Goal: Find specific page/section: Find specific page/section

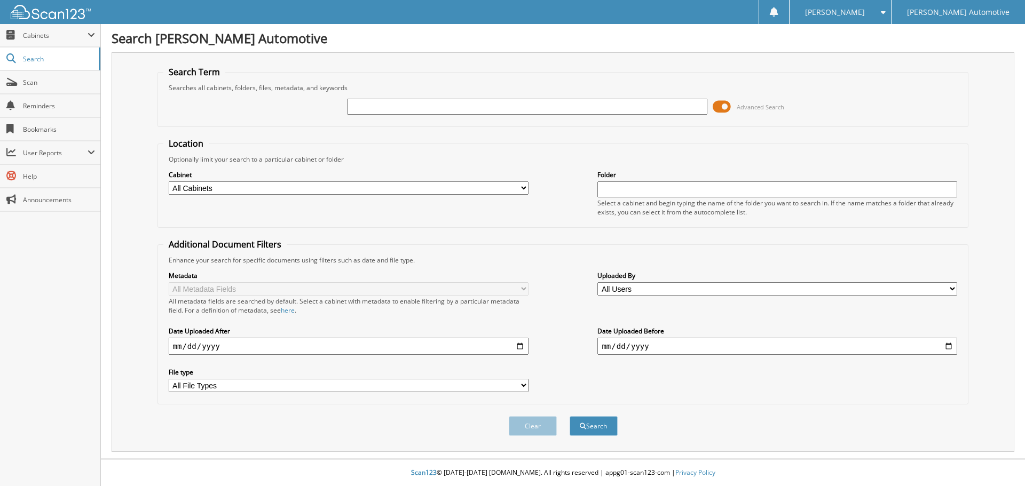
click at [486, 109] on input "text" at bounding box center [527, 107] width 360 height 16
type input "H2437A"
click at [569, 416] on button "Search" at bounding box center [593, 426] width 48 height 20
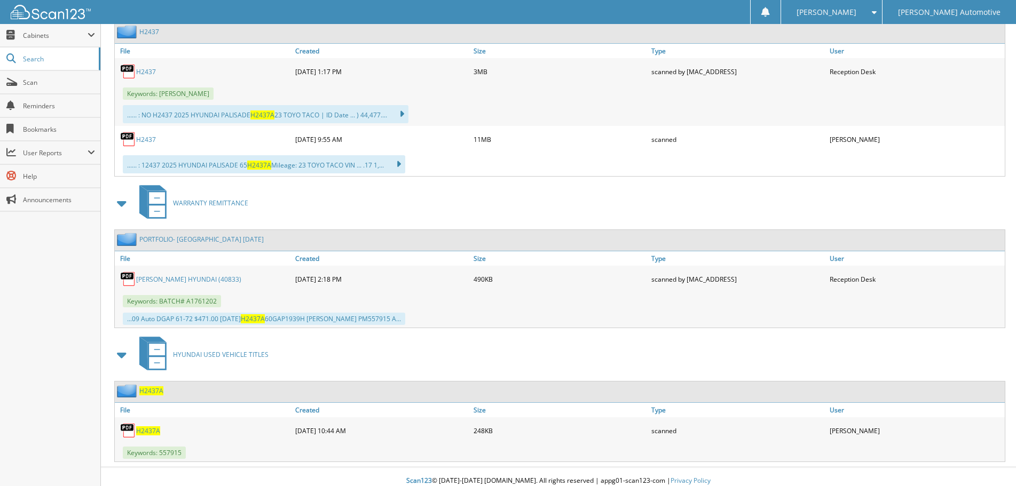
scroll to position [716, 0]
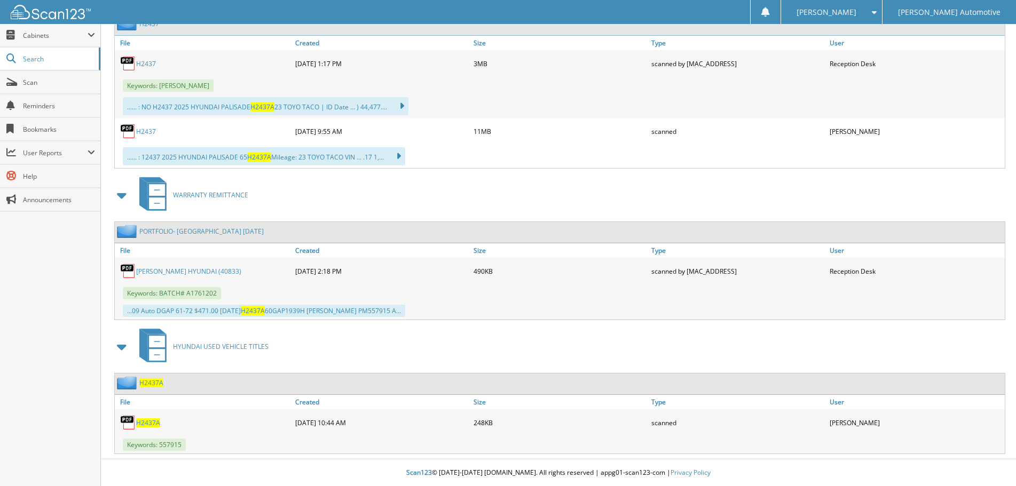
click at [137, 421] on span "H2437A" at bounding box center [148, 422] width 24 height 9
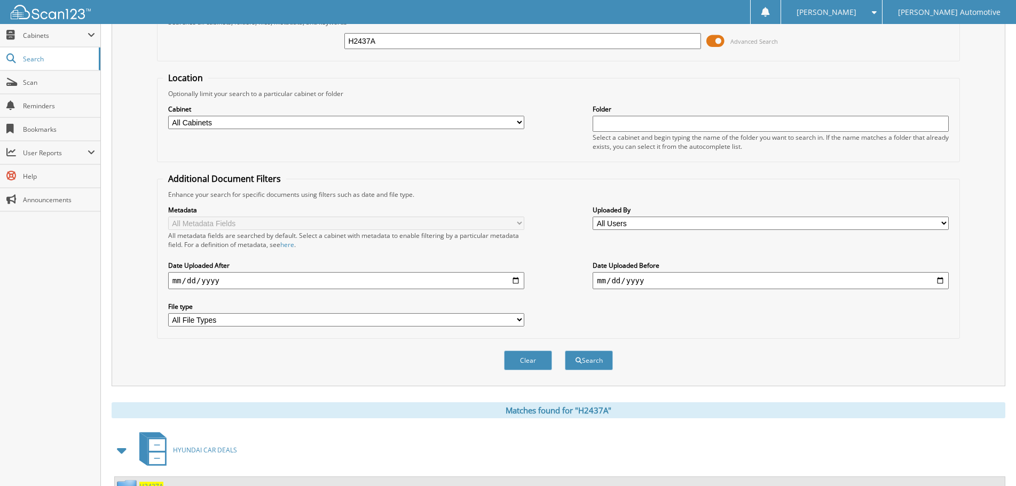
scroll to position [0, 0]
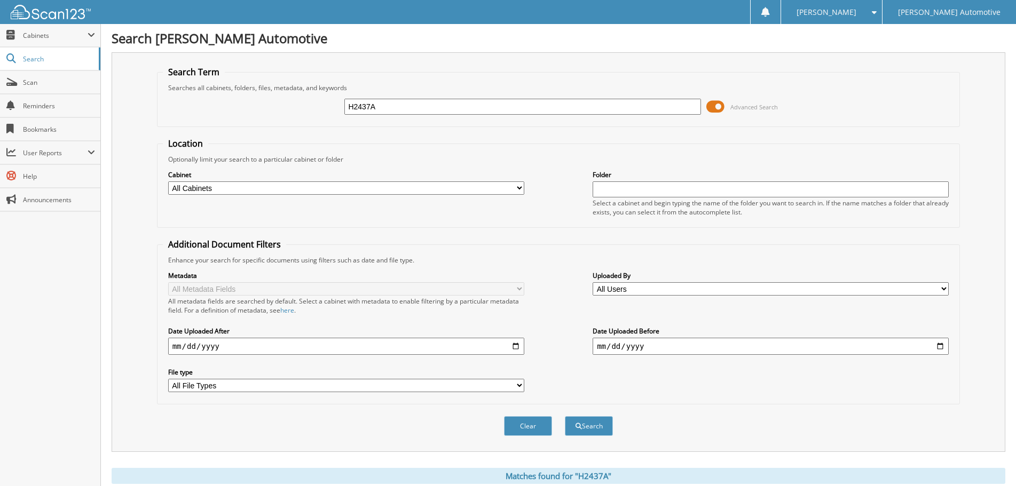
drag, startPoint x: 403, startPoint y: 109, endPoint x: 303, endPoint y: 107, distance: 100.4
click at [303, 107] on div "H2437A Advanced Search" at bounding box center [559, 106] width 792 height 29
type input "H2261A"
click at [565, 416] on button "Search" at bounding box center [589, 426] width 48 height 20
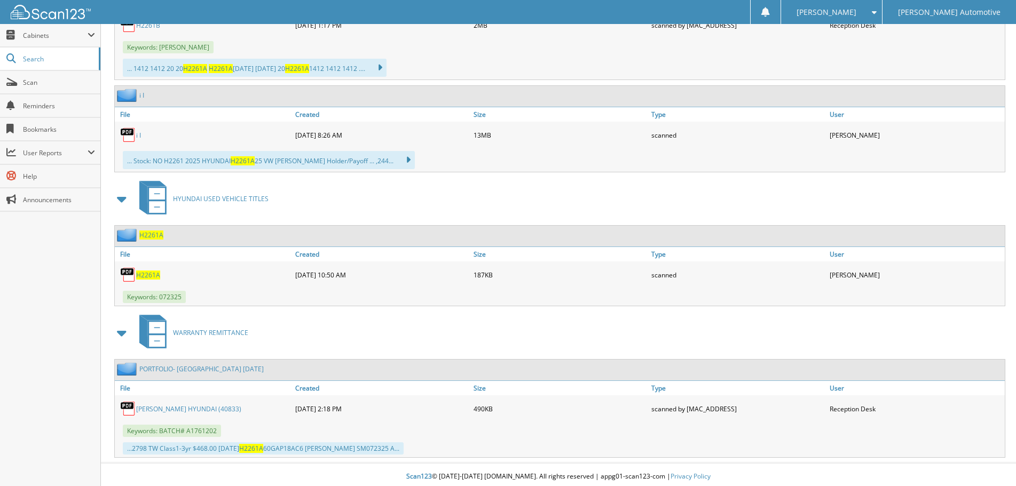
scroll to position [891, 0]
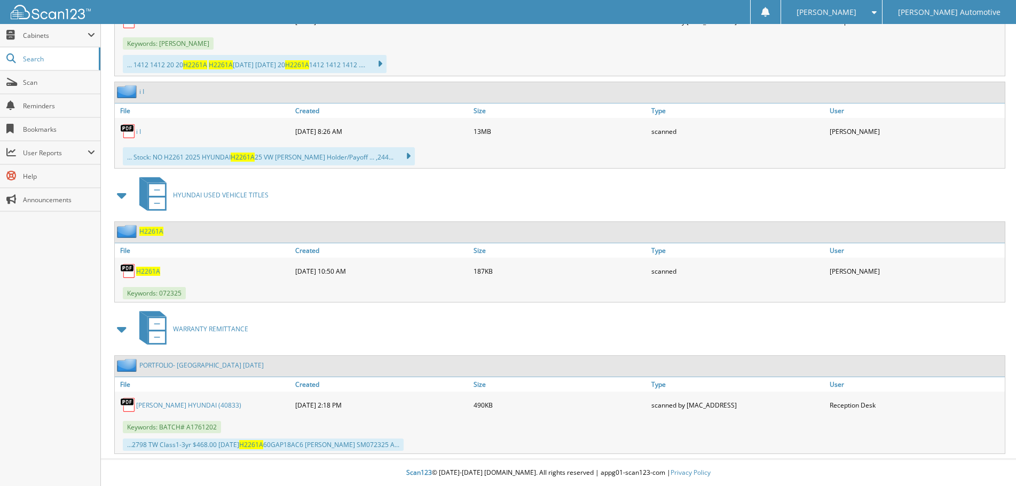
click at [143, 270] on span "H2261A" at bounding box center [148, 271] width 24 height 9
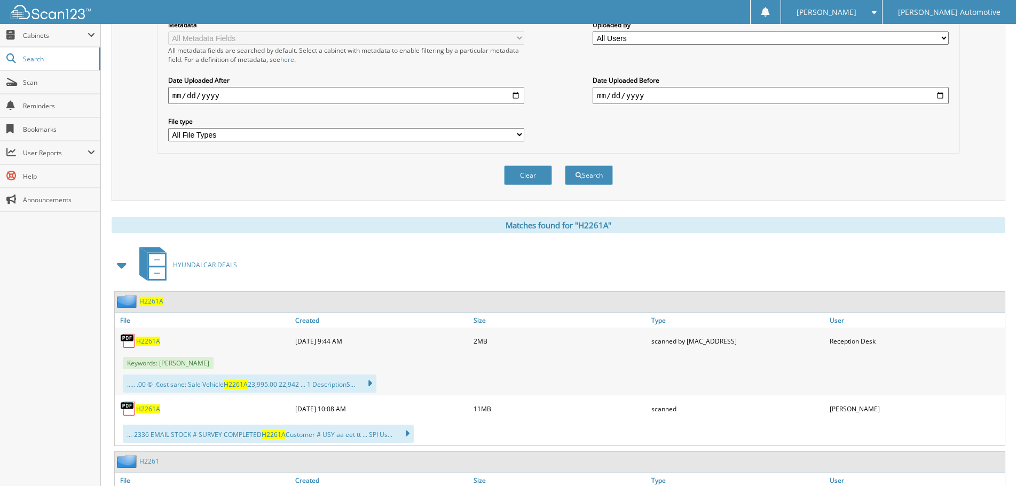
scroll to position [0, 0]
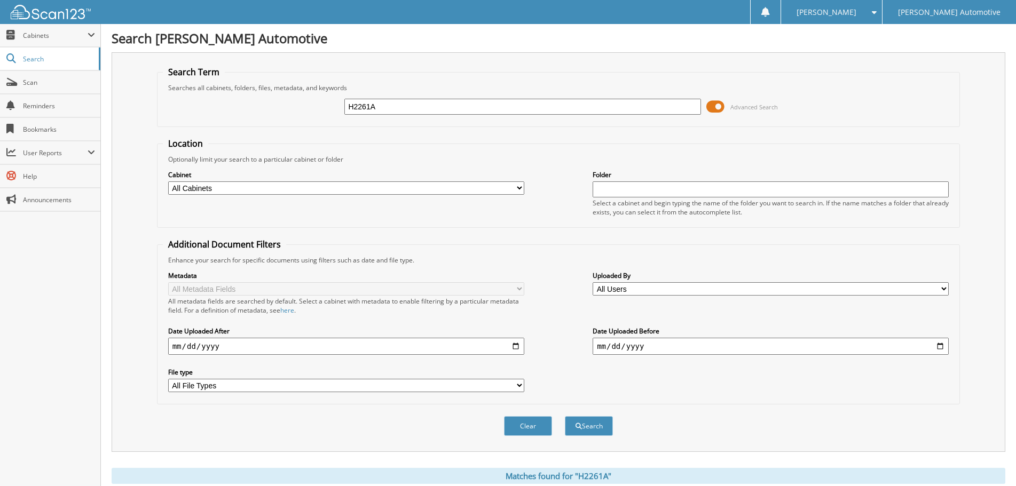
drag, startPoint x: 410, startPoint y: 111, endPoint x: 289, endPoint y: 109, distance: 121.2
click at [289, 109] on div "H2261A Advanced Search" at bounding box center [559, 106] width 792 height 29
type input "H2552A"
click at [565, 416] on button "Search" at bounding box center [589, 426] width 48 height 20
drag, startPoint x: 461, startPoint y: 111, endPoint x: 315, endPoint y: 99, distance: 146.2
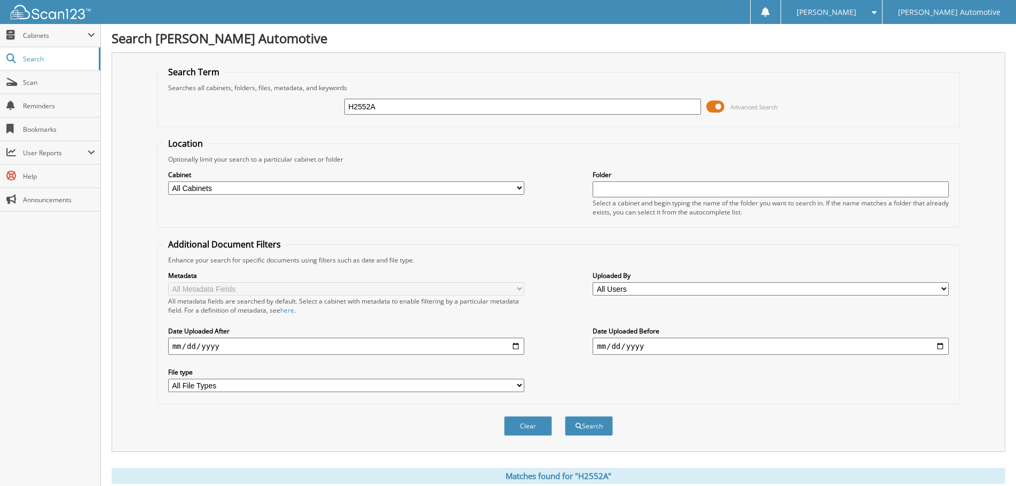
click at [315, 99] on div "H2552A Advanced Search" at bounding box center [559, 106] width 792 height 29
paste input "198"
type input "H2198A"
click at [589, 421] on button "Search" at bounding box center [589, 426] width 48 height 20
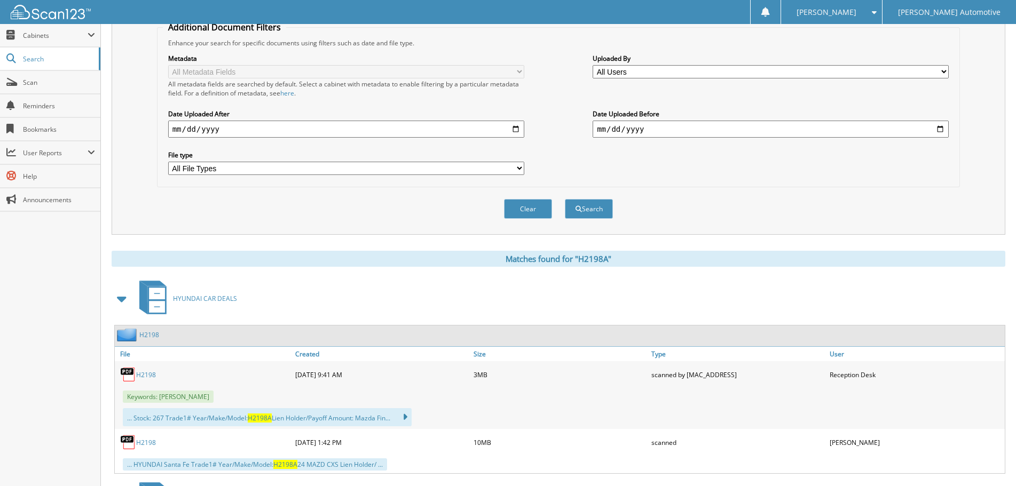
scroll to position [371, 0]
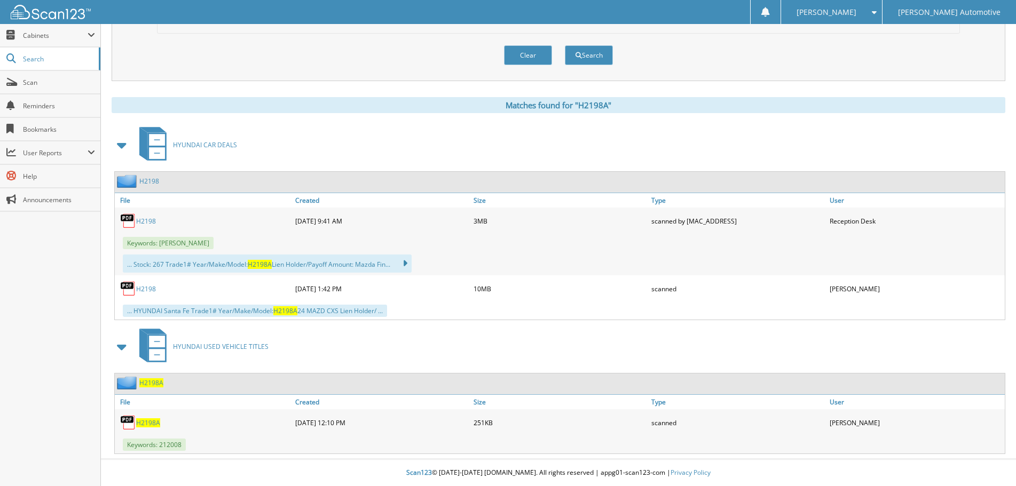
click at [145, 421] on span "H2198A" at bounding box center [148, 422] width 24 height 9
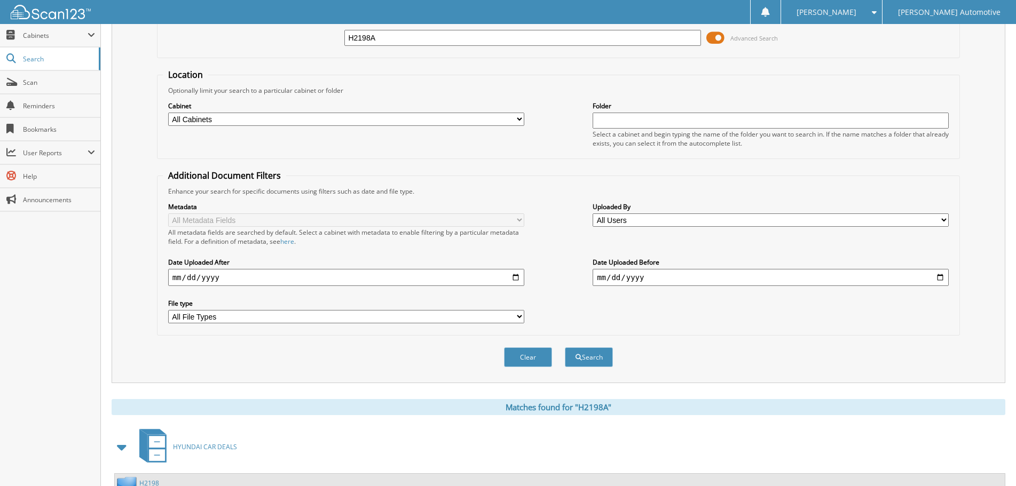
scroll to position [0, 0]
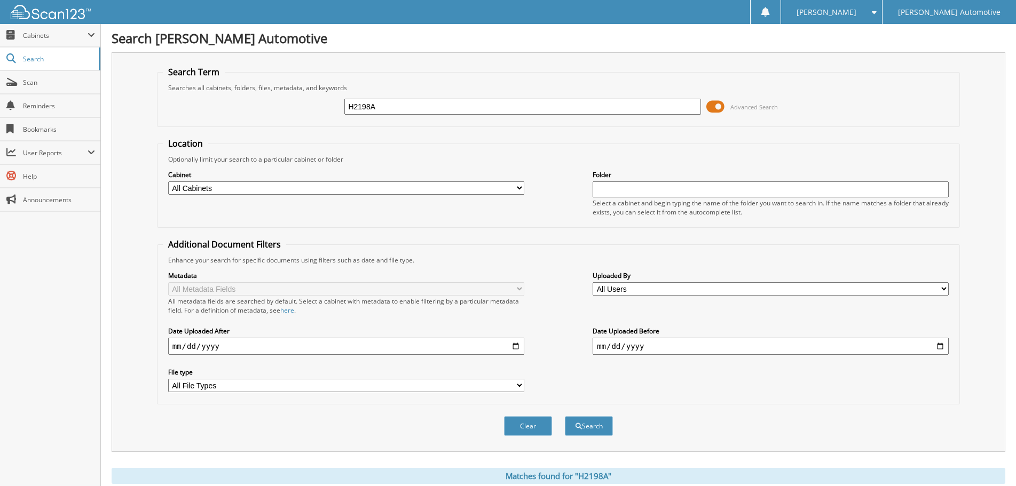
drag, startPoint x: 382, startPoint y: 104, endPoint x: 295, endPoint y: 114, distance: 87.1
click at [295, 114] on div "H2198A Advanced Search" at bounding box center [559, 106] width 792 height 29
type input "H2470A"
click at [565, 416] on button "Search" at bounding box center [589, 426] width 48 height 20
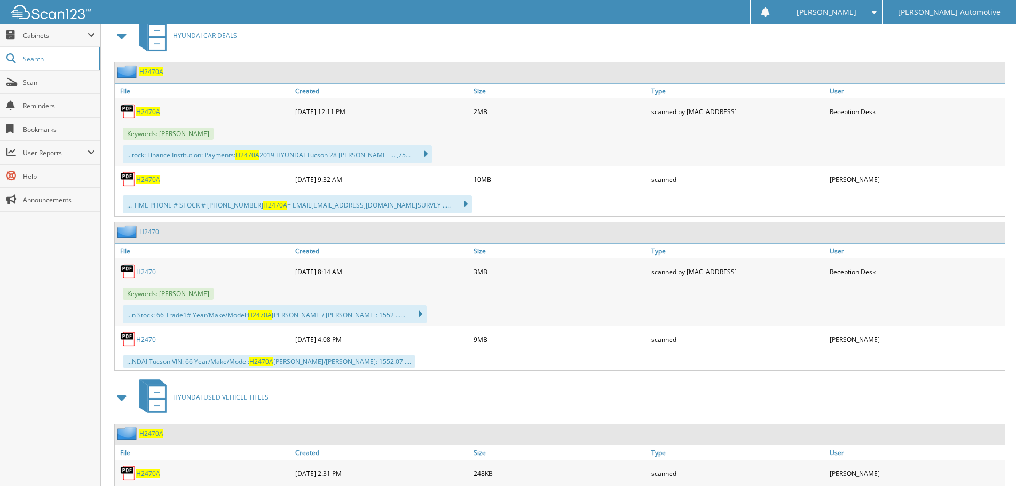
scroll to position [532, 0]
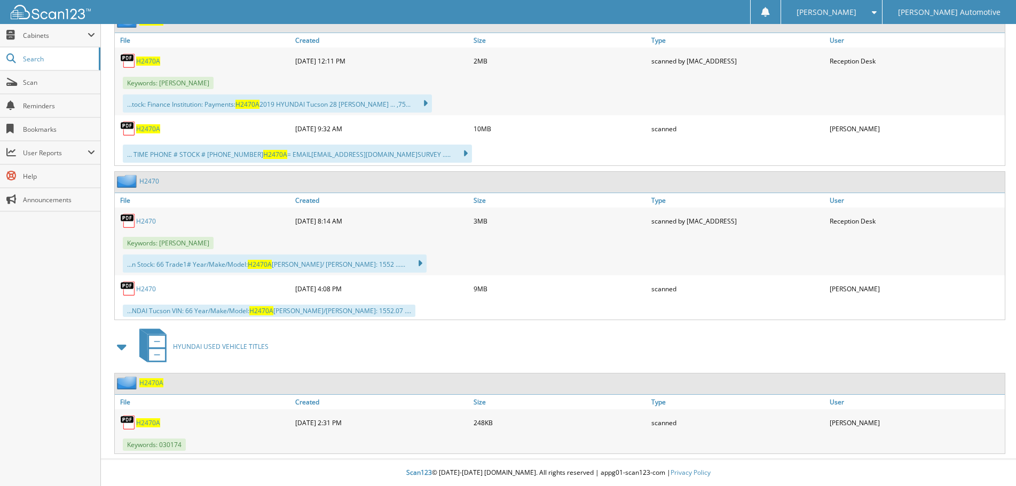
click at [136, 420] on span "H2470A" at bounding box center [148, 422] width 24 height 9
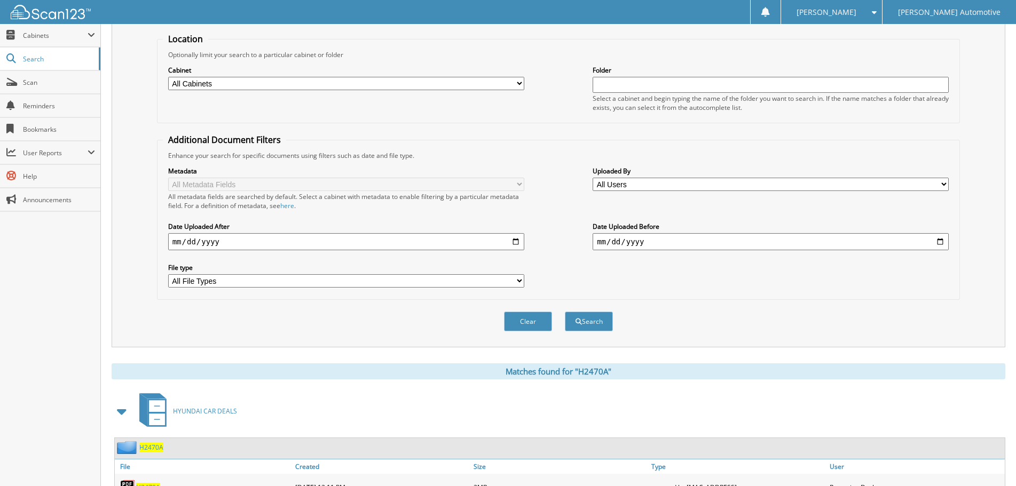
scroll to position [0, 0]
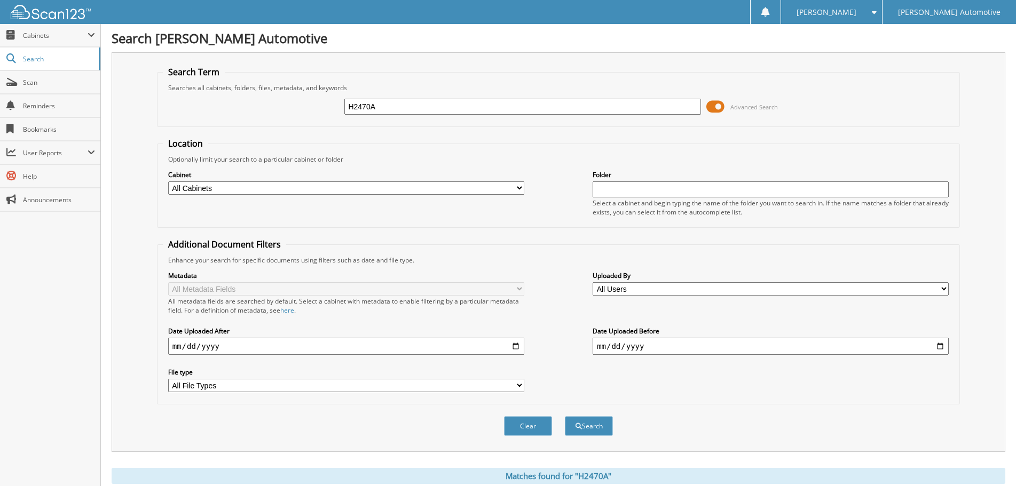
drag, startPoint x: 387, startPoint y: 106, endPoint x: 306, endPoint y: 105, distance: 81.7
click at [306, 105] on div "H2470A Advanced Search" at bounding box center [559, 106] width 792 height 29
type input "H2261B"
click at [565, 416] on button "Search" at bounding box center [589, 426] width 48 height 20
drag, startPoint x: 385, startPoint y: 110, endPoint x: 243, endPoint y: 112, distance: 142.0
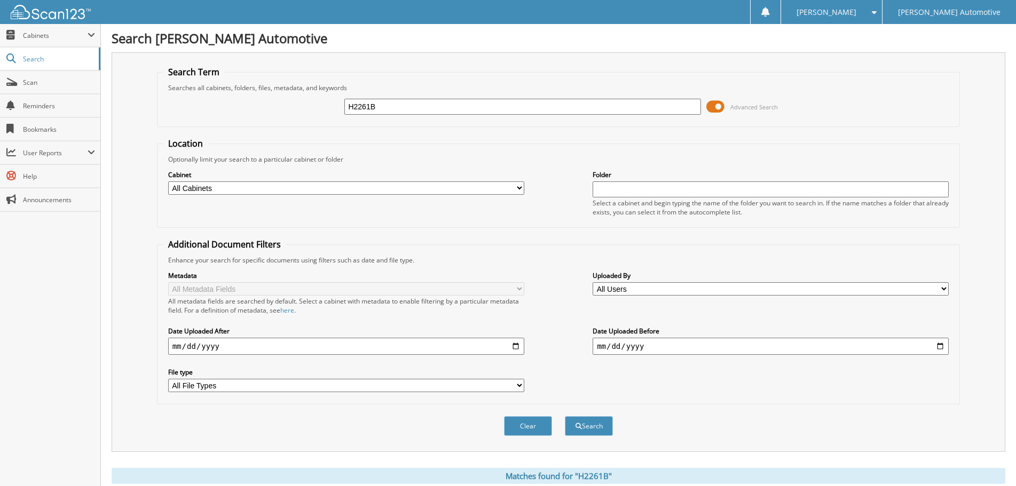
click at [243, 112] on div "H2261B Advanced Search" at bounding box center [559, 106] width 792 height 29
paste input "557A"
type input "H2557A"
click at [565, 416] on button "Search" at bounding box center [589, 426] width 48 height 20
drag, startPoint x: 405, startPoint y: 112, endPoint x: 280, endPoint y: 106, distance: 124.5
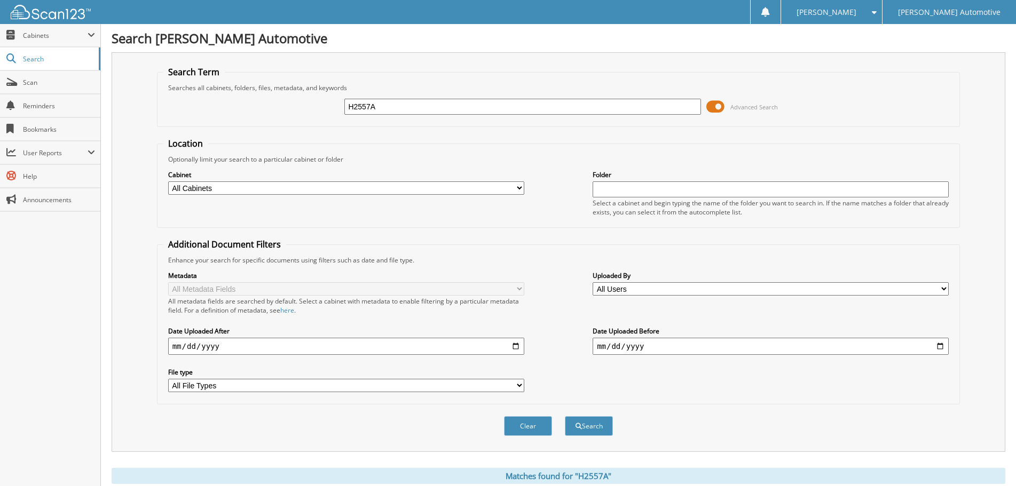
click at [280, 106] on div "H2557A Advanced Search" at bounding box center [559, 106] width 792 height 29
type input "H2525A"
click at [565, 416] on button "Search" at bounding box center [589, 426] width 48 height 20
drag, startPoint x: 402, startPoint y: 113, endPoint x: 279, endPoint y: 107, distance: 123.4
click at [280, 107] on div "H2525A Advanced Search" at bounding box center [559, 106] width 792 height 29
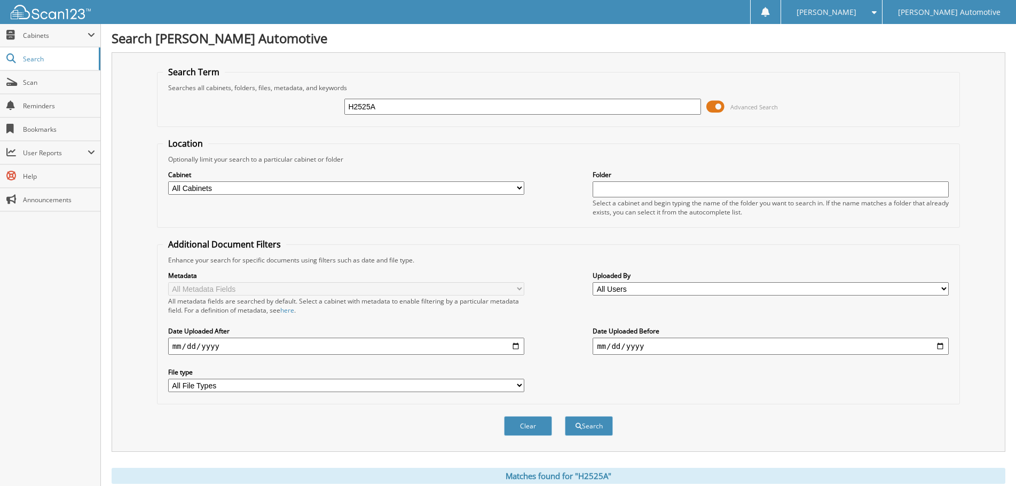
paste input "4"
type input "H2545A"
click at [582, 422] on button "Search" at bounding box center [589, 426] width 48 height 20
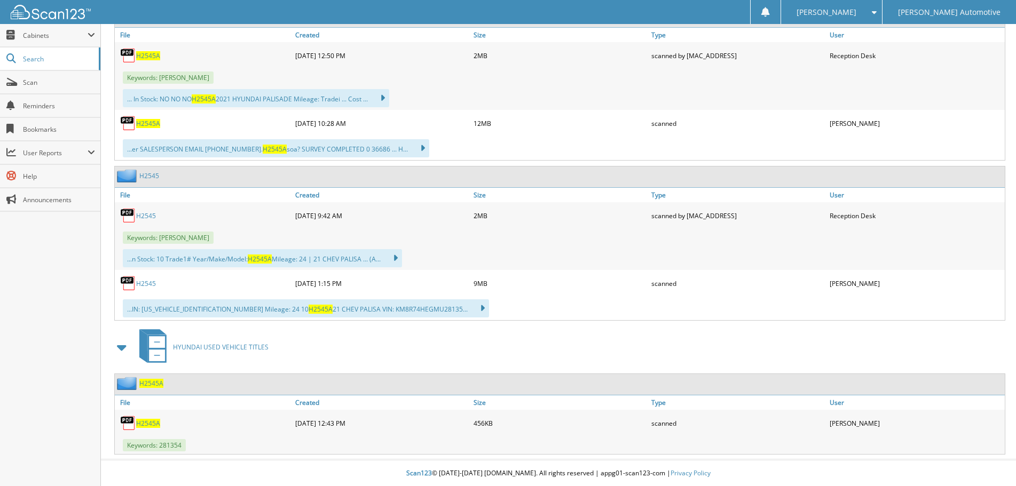
scroll to position [537, 0]
click at [142, 421] on span "H2545A" at bounding box center [148, 422] width 24 height 9
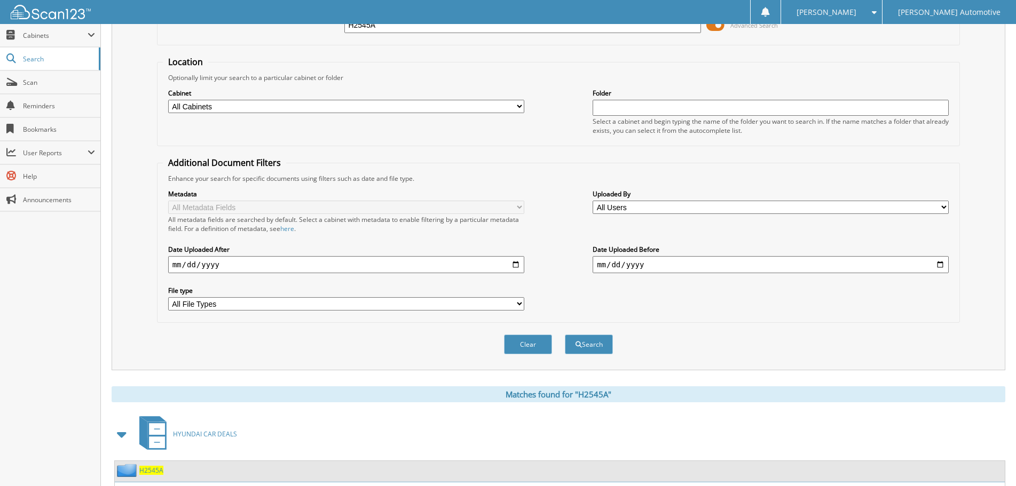
scroll to position [0, 0]
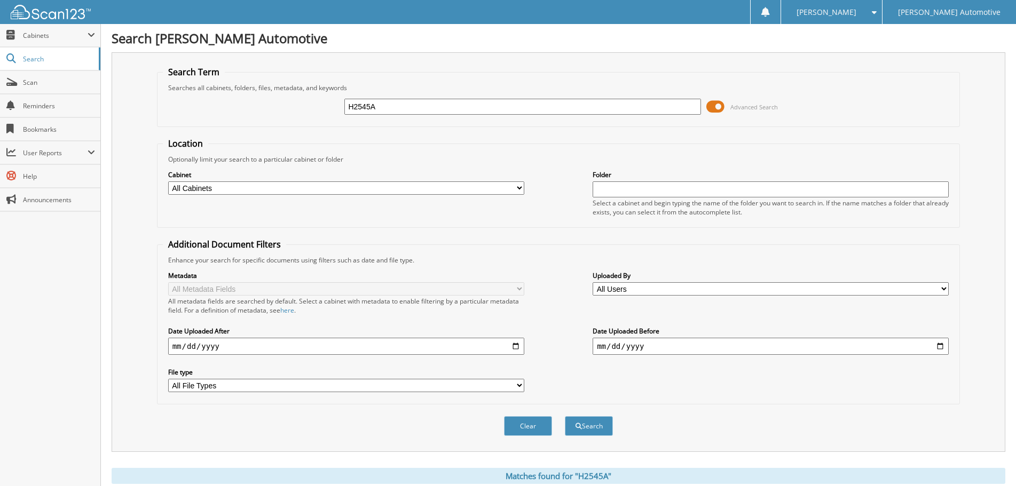
drag, startPoint x: 419, startPoint y: 110, endPoint x: 291, endPoint y: 110, distance: 128.1
click at [291, 110] on div "H2545A Advanced Search" at bounding box center [559, 106] width 792 height 29
paste input "94"
type input "H2594A"
click at [579, 430] on span "submit" at bounding box center [578, 426] width 6 height 6
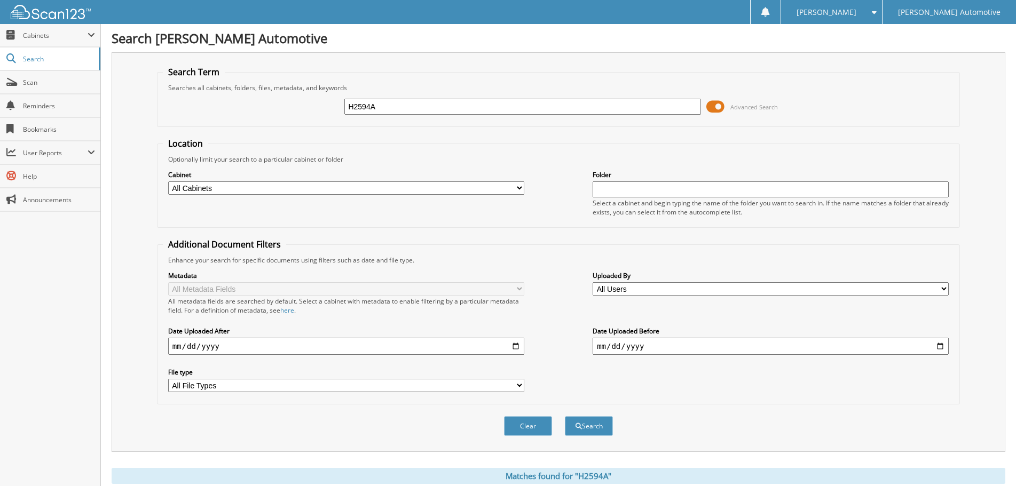
drag, startPoint x: 410, startPoint y: 114, endPoint x: 263, endPoint y: 106, distance: 147.0
click at [263, 106] on div "H2594A Advanced Search" at bounding box center [559, 106] width 792 height 29
paste input "289"
type input "H2289A"
click at [586, 428] on button "Search" at bounding box center [589, 426] width 48 height 20
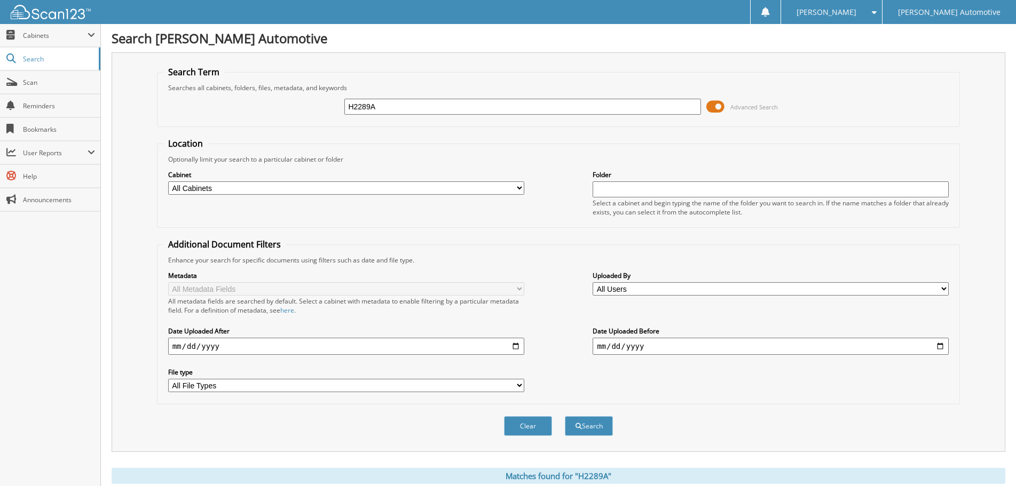
drag, startPoint x: 417, startPoint y: 109, endPoint x: 286, endPoint y: 110, distance: 131.8
click at [286, 110] on div "H2289A Advanced Search" at bounding box center [559, 106] width 792 height 29
paste input "510"
type input "H2510A"
click at [603, 426] on button "Search" at bounding box center [589, 426] width 48 height 20
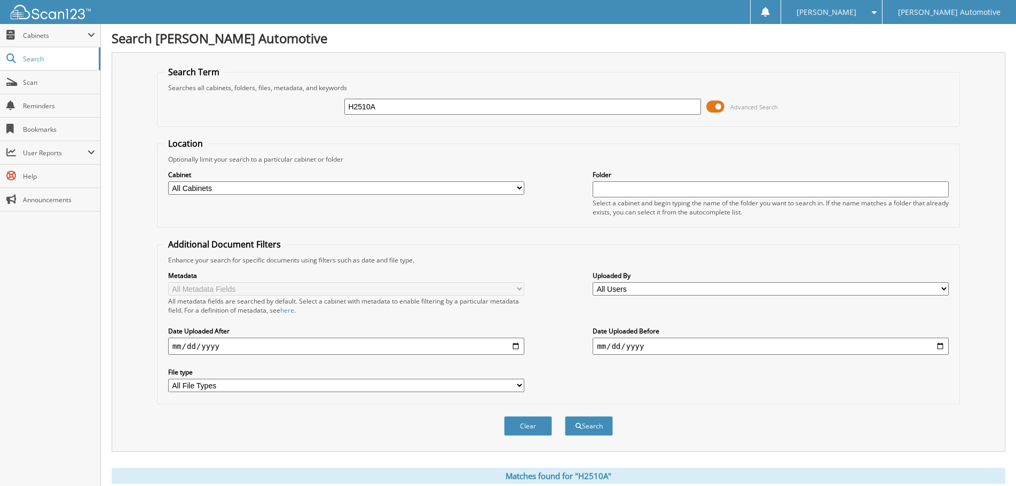
drag, startPoint x: 420, startPoint y: 107, endPoint x: 261, endPoint y: 107, distance: 158.5
click at [261, 107] on div "H2510A Advanced Search" at bounding box center [559, 106] width 792 height 29
paste input "V20769B"
type input "V20769B"
click at [592, 426] on button "Search" at bounding box center [589, 426] width 48 height 20
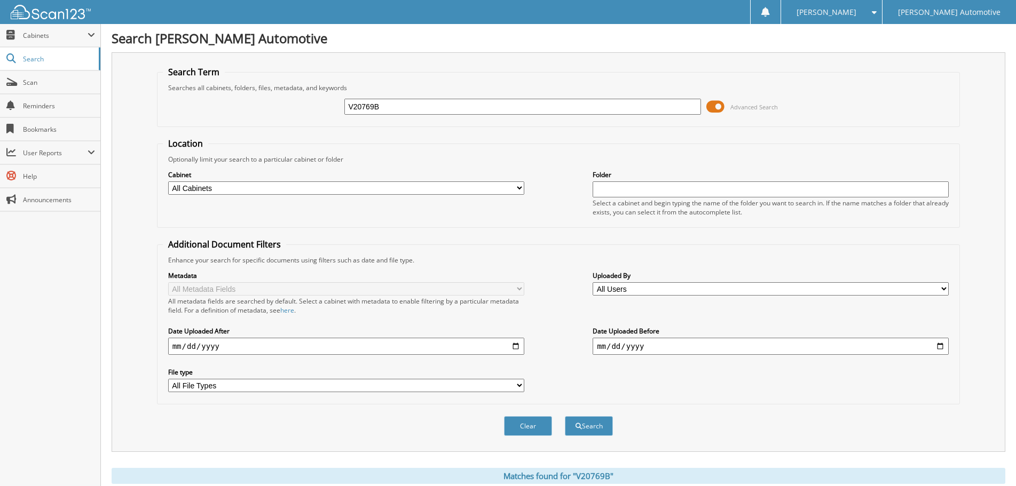
drag, startPoint x: 440, startPoint y: 109, endPoint x: 282, endPoint y: 107, distance: 158.0
click at [282, 107] on div "V20769B Advanced Search" at bounding box center [559, 106] width 792 height 29
paste input "91A"
type input "V20791A"
click at [589, 433] on button "Search" at bounding box center [589, 426] width 48 height 20
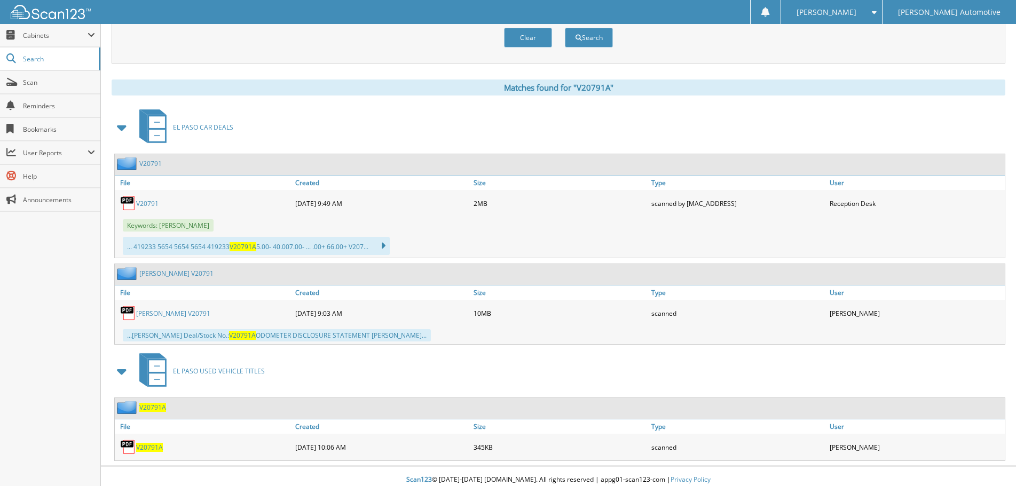
scroll to position [396, 0]
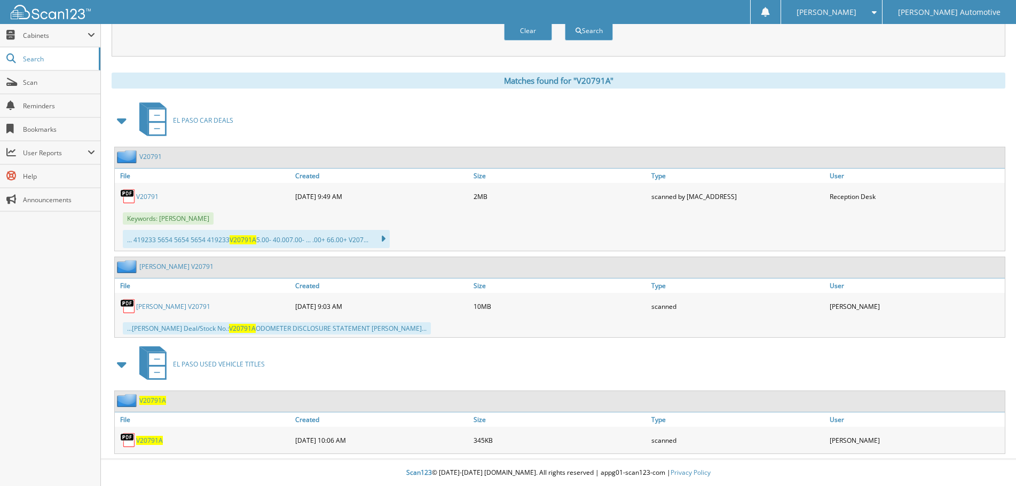
click at [149, 439] on span "V20791A" at bounding box center [149, 440] width 27 height 9
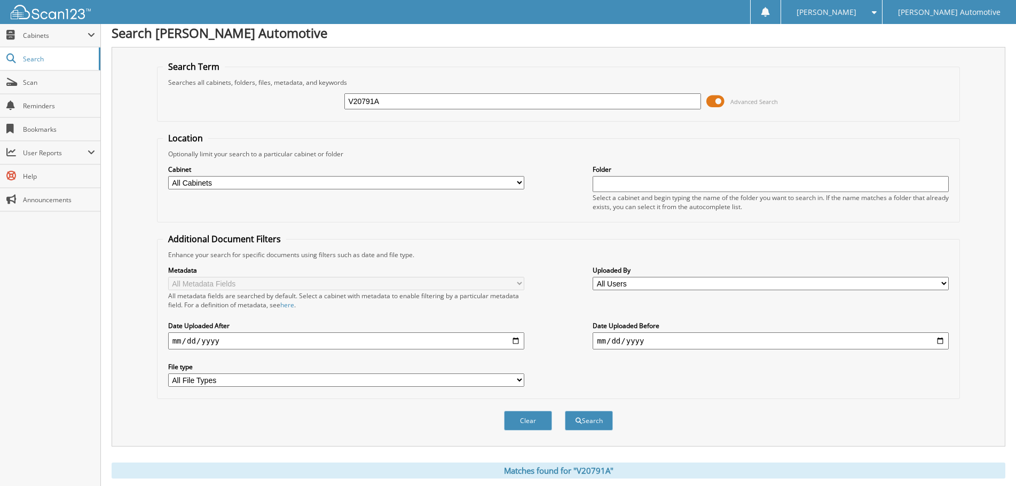
scroll to position [0, 0]
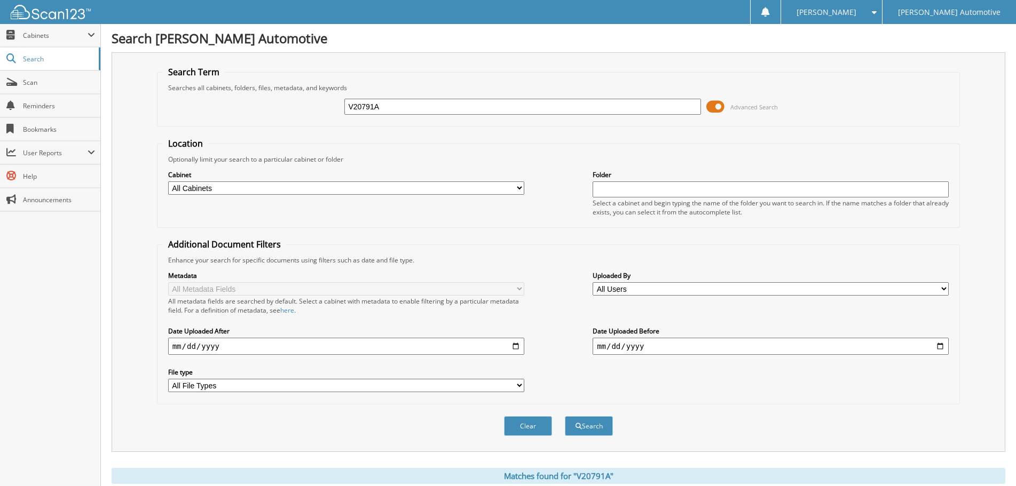
drag, startPoint x: 396, startPoint y: 103, endPoint x: 228, endPoint y: 118, distance: 168.8
click at [228, 118] on div "V20791A Advanced Search" at bounding box center [559, 106] width 792 height 29
paste input "808"
type input "V20808A"
click at [582, 432] on button "Search" at bounding box center [589, 426] width 48 height 20
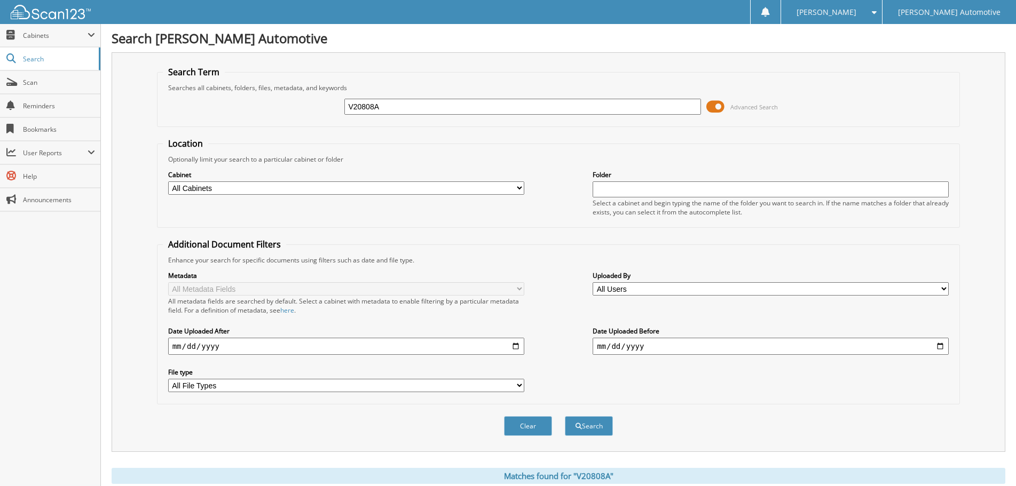
drag, startPoint x: 444, startPoint y: 106, endPoint x: 252, endPoint y: 112, distance: 191.7
click at [252, 112] on div "V20808A Advanced Search" at bounding box center [559, 106] width 792 height 29
paste input "774"
type input "V20774A"
click at [582, 428] on button "Search" at bounding box center [589, 426] width 48 height 20
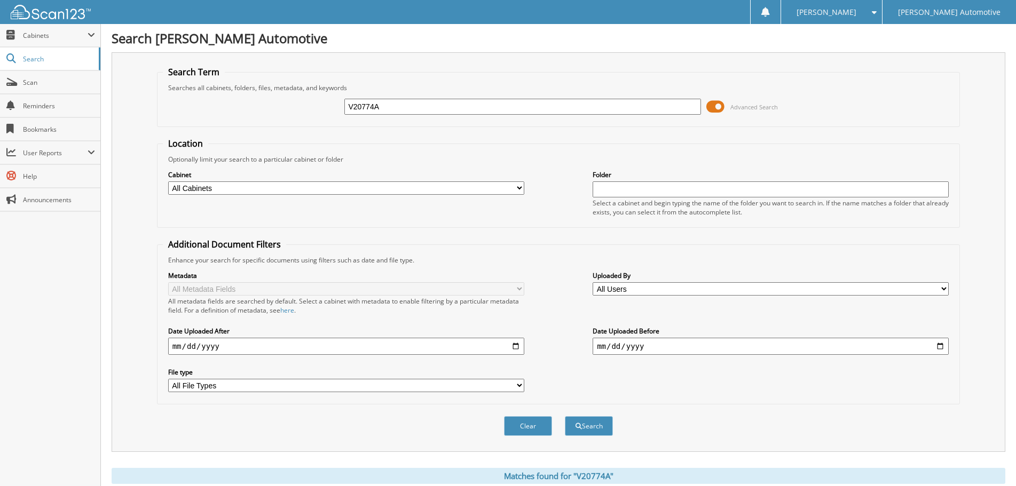
click at [439, 150] on fieldset "Location Optionally limit your search to a particular cabinet or folder Cabinet…" at bounding box center [558, 183] width 803 height 90
